Goal: Task Accomplishment & Management: Use online tool/utility

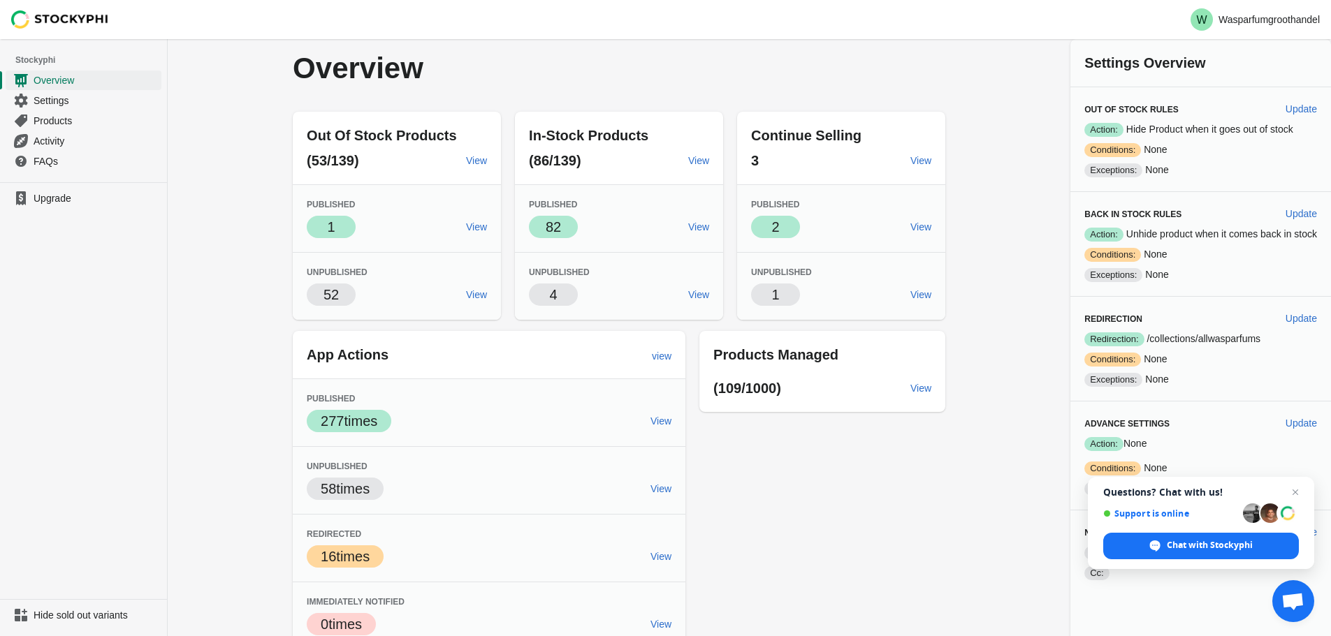
scroll to position [13, 0]
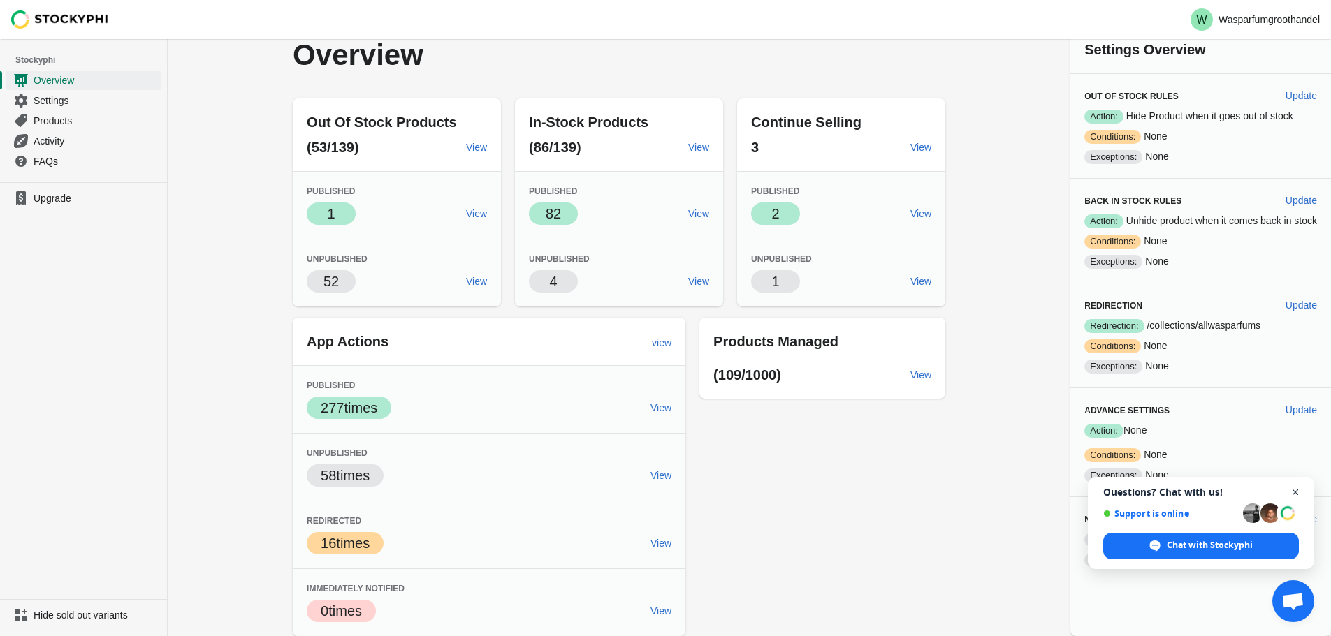
click at [1297, 486] on span "Close chat" at bounding box center [1295, 492] width 17 height 17
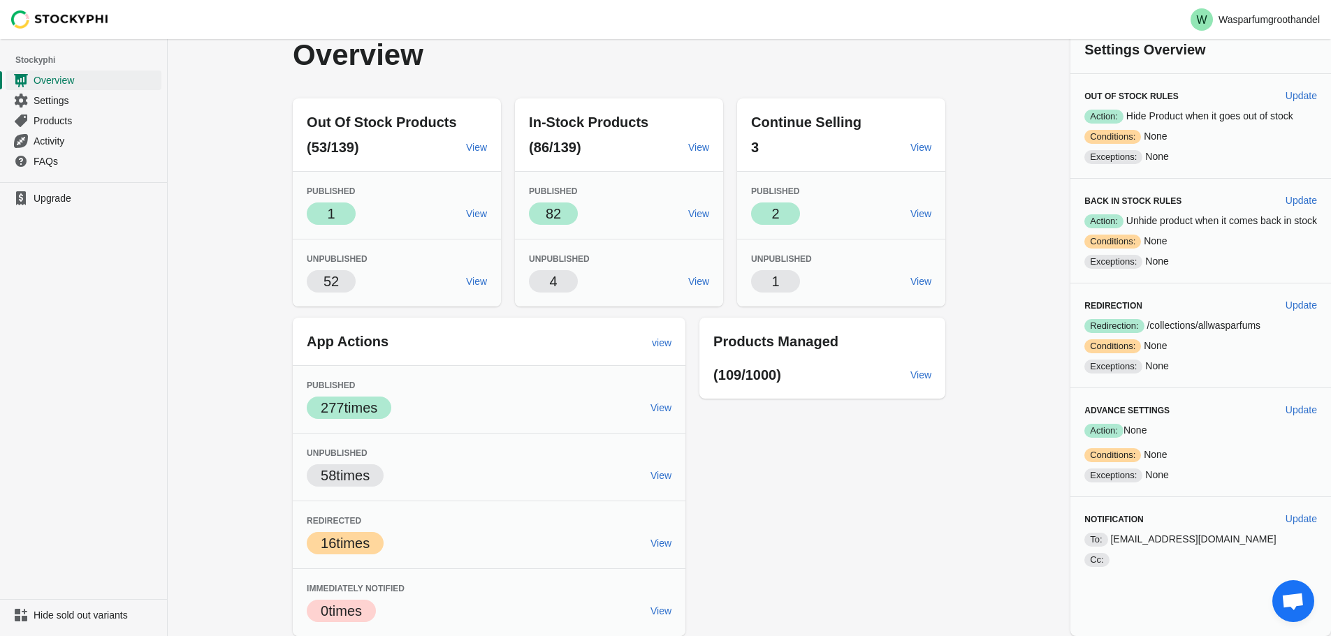
click at [752, 475] on div "Out Of Stock Products (53/139) View Published Success 1 View Unpublished 52 Vie…" at bounding box center [612, 361] width 667 height 549
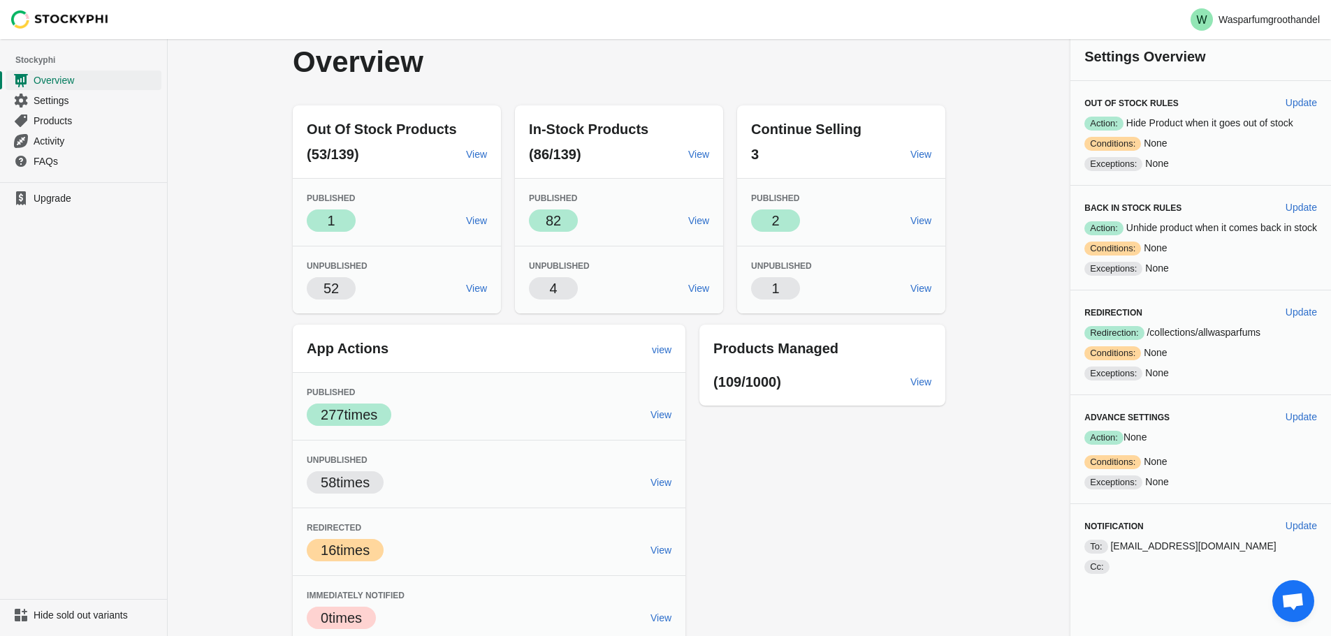
scroll to position [0, 0]
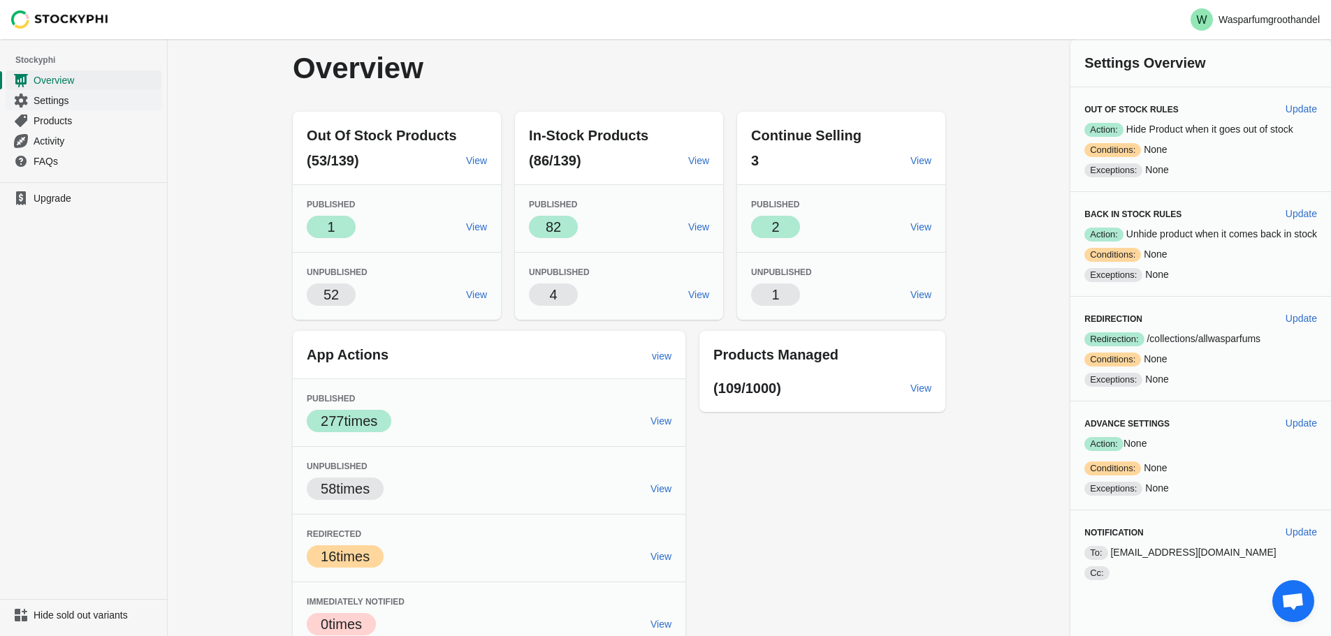
click at [45, 95] on span "Settings" at bounding box center [96, 101] width 125 height 14
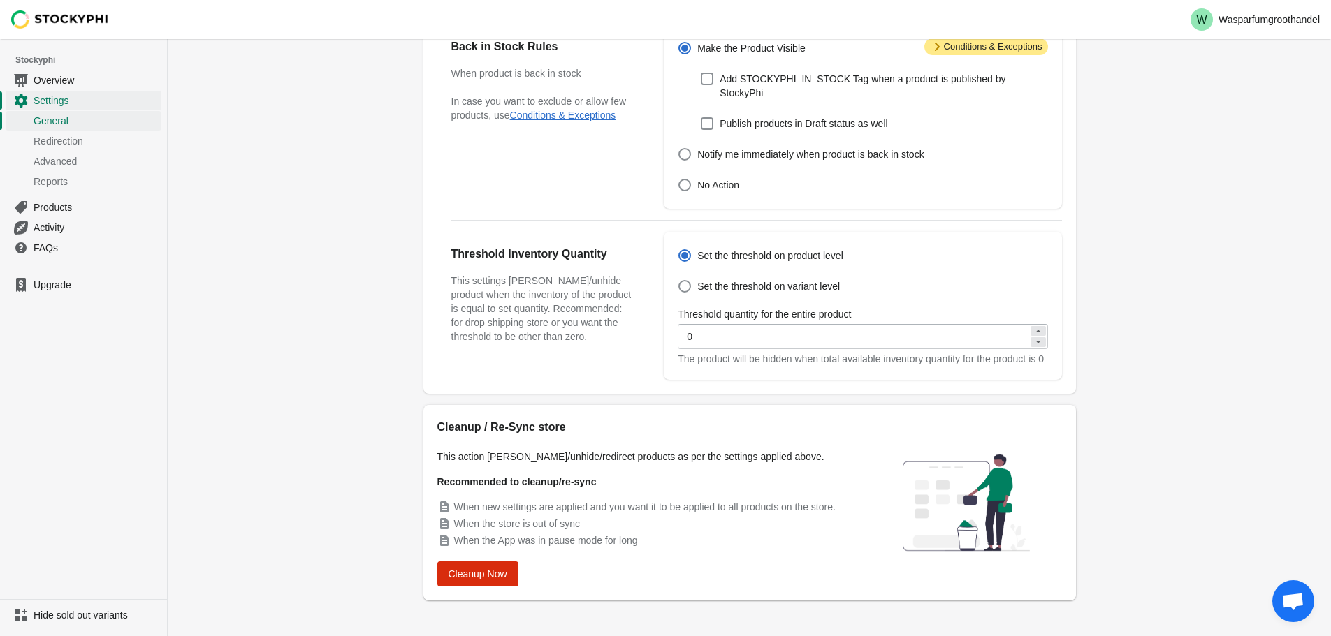
scroll to position [384, 0]
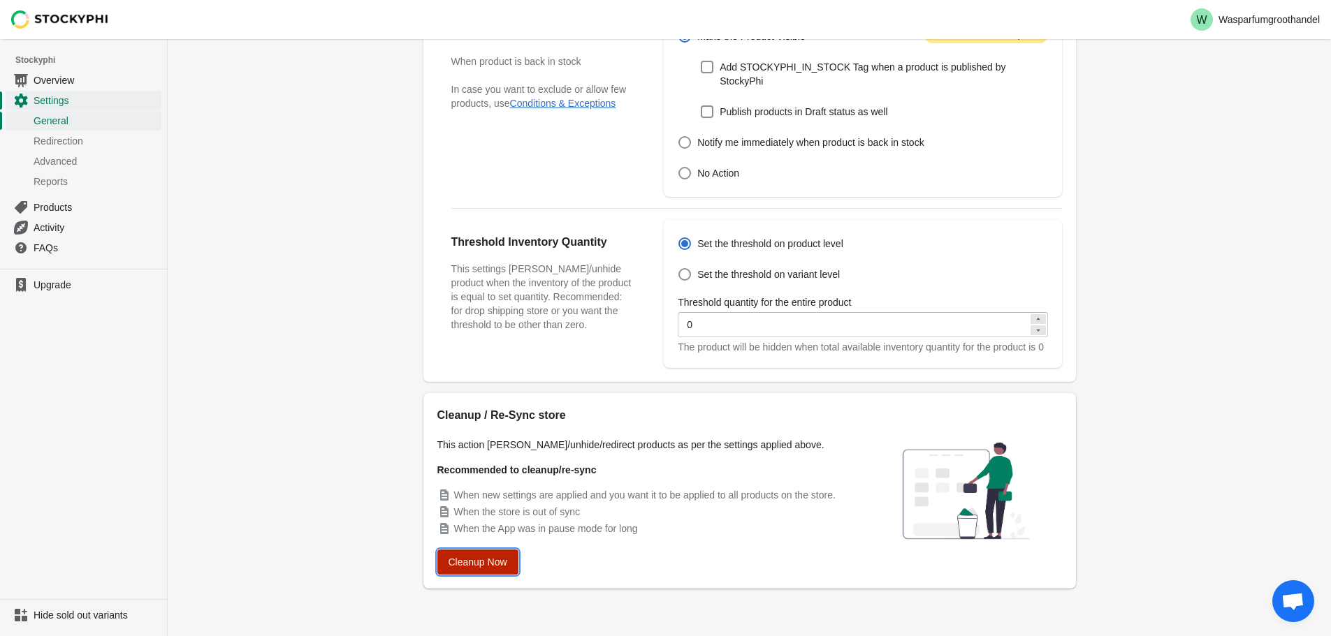
click at [455, 564] on span "Cleanup Now" at bounding box center [478, 562] width 59 height 11
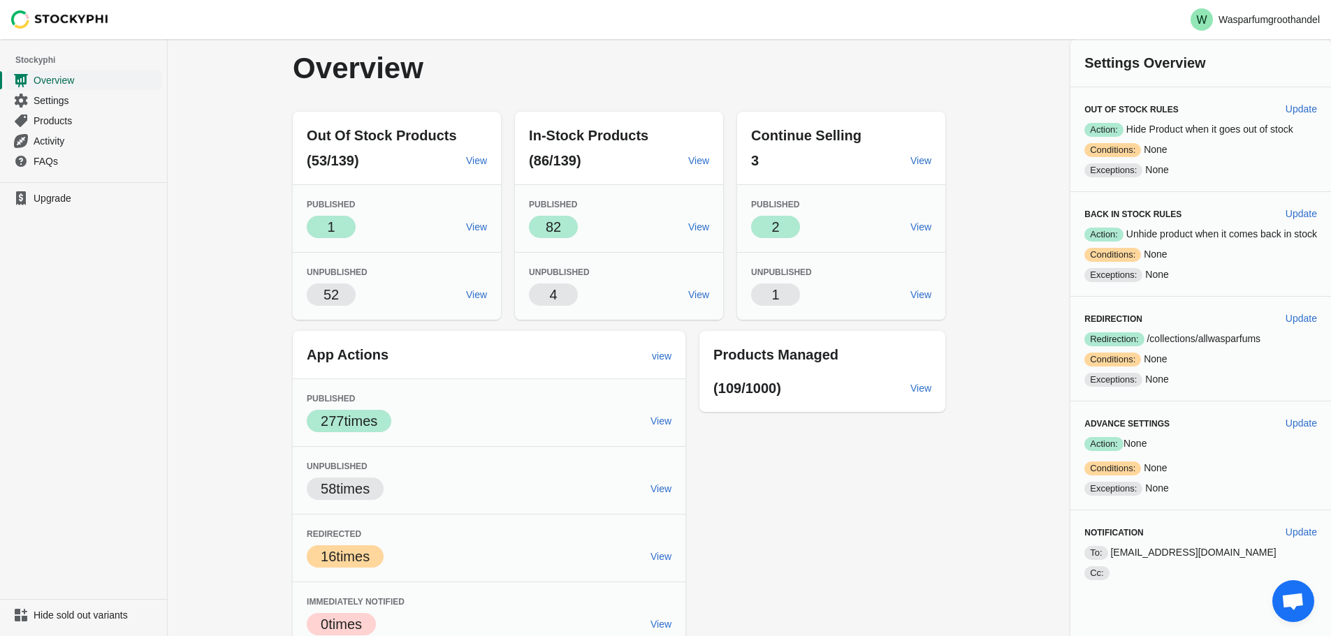
click at [49, 84] on span "Overview" at bounding box center [96, 80] width 125 height 14
